Goal: Transaction & Acquisition: Purchase product/service

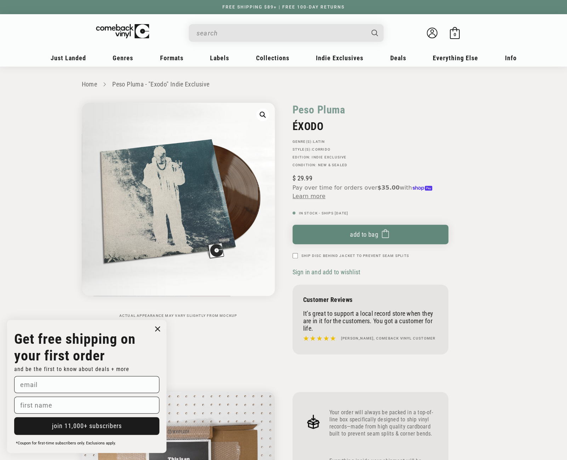
click at [229, 30] on input "When autocomplete results are available use up and down arrows to review and en…" at bounding box center [281, 33] width 168 height 15
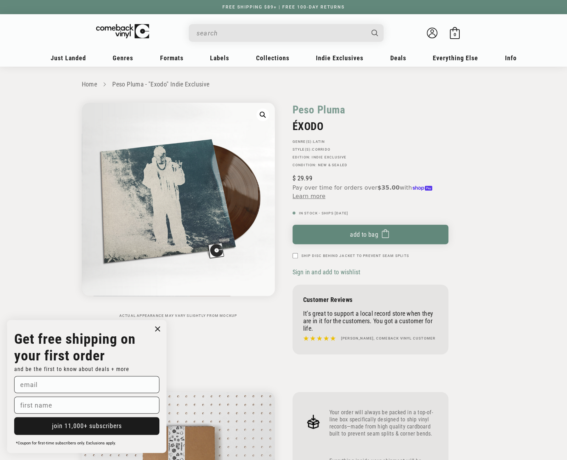
paste input "4050538919042"
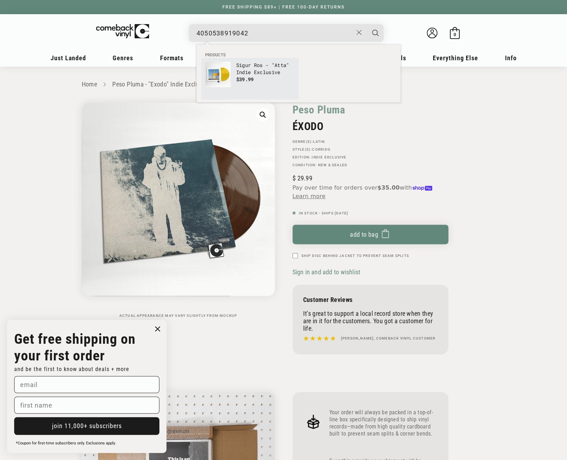
type input "4050538919042"
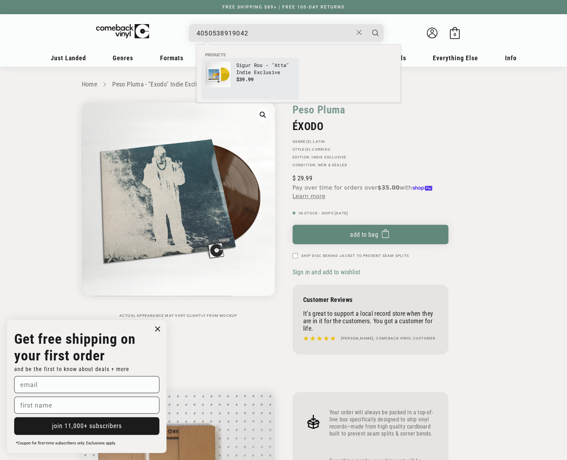
click at [228, 70] on img "Products" at bounding box center [218, 75] width 26 height 26
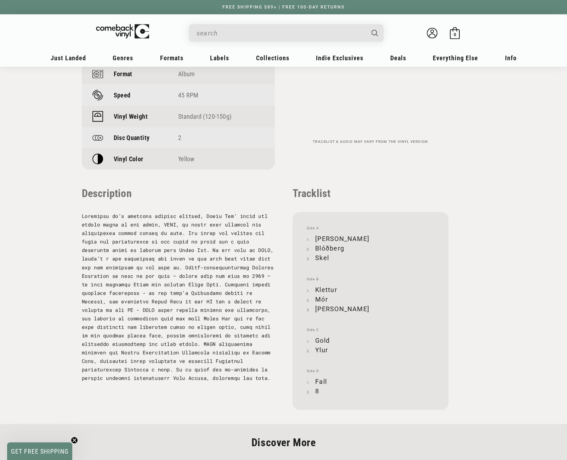
scroll to position [603, 0]
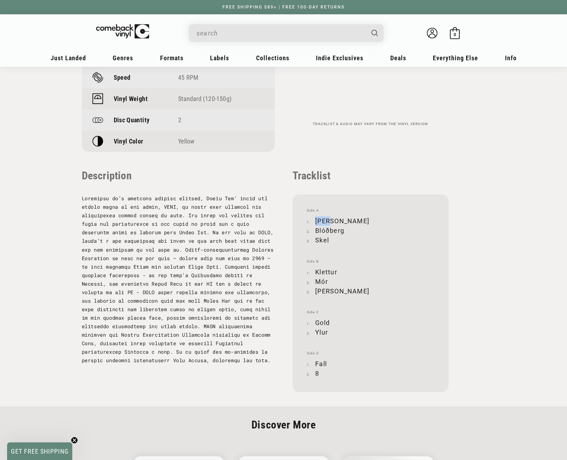
drag, startPoint x: 317, startPoint y: 219, endPoint x: 330, endPoint y: 220, distance: 13.5
click at [330, 220] on li "[PERSON_NAME]" at bounding box center [371, 221] width 128 height 10
copy li "[PERSON_NAME]"
drag, startPoint x: 315, startPoint y: 230, endPoint x: 342, endPoint y: 230, distance: 26.9
click at [342, 230] on li "Blóðberg" at bounding box center [371, 231] width 128 height 10
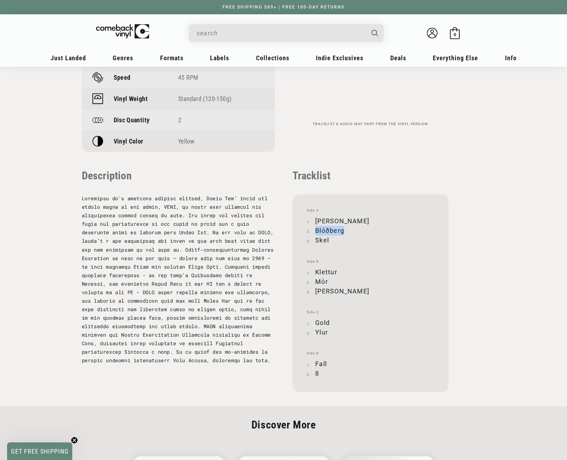
copy li "Blóðberg"
drag, startPoint x: 316, startPoint y: 239, endPoint x: 329, endPoint y: 241, distance: 12.1
click at [329, 241] on li "Skel" at bounding box center [371, 240] width 128 height 10
copy li "Skel"
drag, startPoint x: 316, startPoint y: 270, endPoint x: 337, endPoint y: 270, distance: 20.6
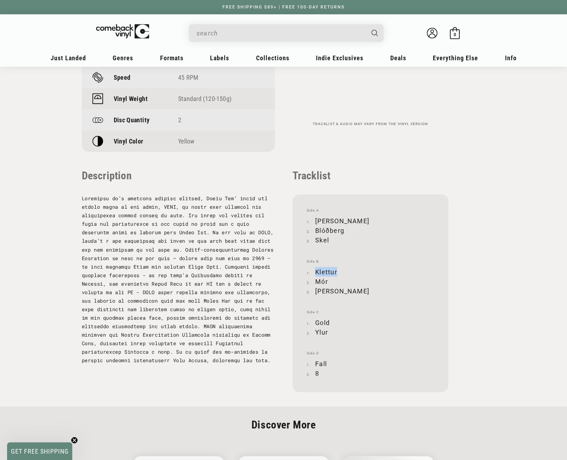
click at [337, 270] on li "Klettur" at bounding box center [371, 272] width 128 height 10
copy li "Klettur"
drag, startPoint x: 317, startPoint y: 280, endPoint x: 327, endPoint y: 280, distance: 10.3
click at [327, 280] on li "Mór" at bounding box center [371, 281] width 128 height 10
copy li "Mór"
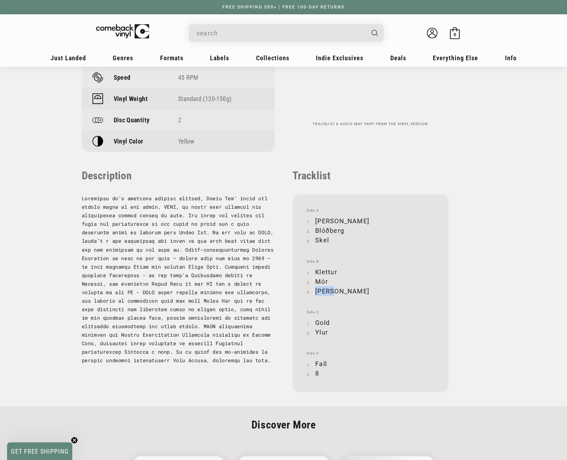
drag, startPoint x: 316, startPoint y: 292, endPoint x: 334, endPoint y: 290, distance: 18.6
click at [334, 290] on li "Andrá" at bounding box center [371, 291] width 128 height 10
copy li "Andrá"
drag, startPoint x: 316, startPoint y: 321, endPoint x: 329, endPoint y: 321, distance: 12.8
click at [329, 321] on li "Gold" at bounding box center [371, 323] width 128 height 10
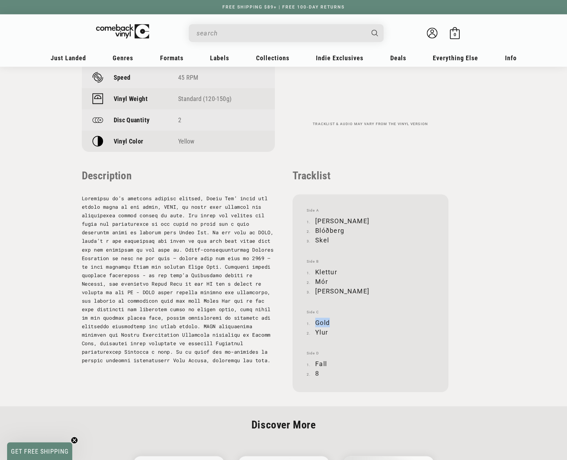
copy li "Gold"
drag, startPoint x: 316, startPoint y: 330, endPoint x: 327, endPoint y: 330, distance: 11.0
click at [327, 330] on li "Ylur" at bounding box center [371, 332] width 128 height 10
copy li "Ylur"
drag, startPoint x: 316, startPoint y: 363, endPoint x: 327, endPoint y: 364, distance: 11.0
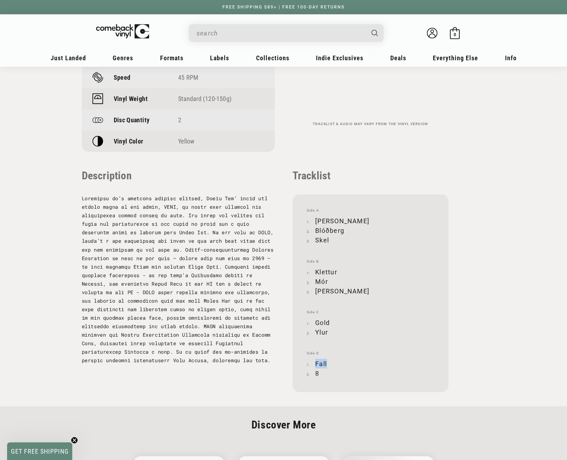
click at [327, 364] on li "Fall" at bounding box center [371, 364] width 128 height 10
copy li "Fall"
click at [318, 372] on li "8" at bounding box center [371, 373] width 128 height 10
copy li "8"
